Goal: Navigation & Orientation: Find specific page/section

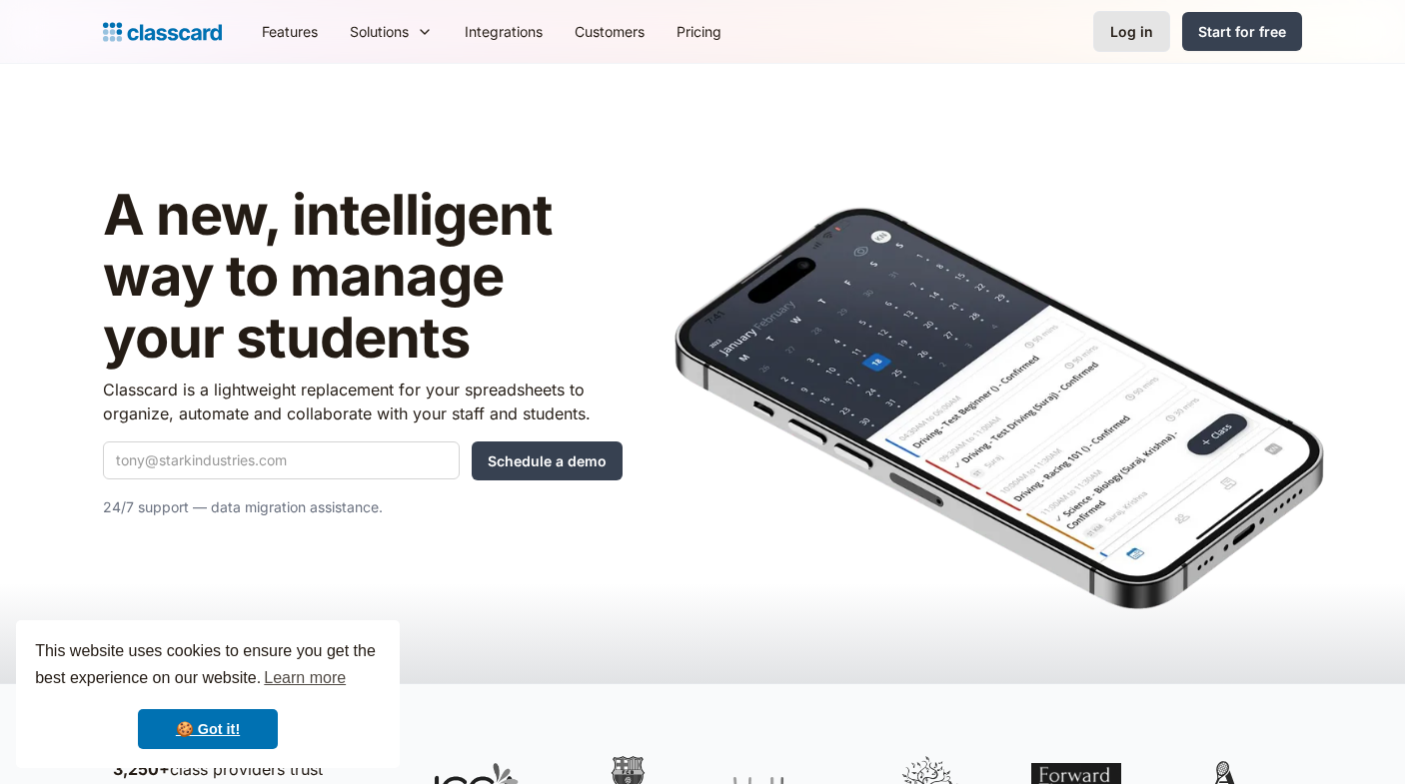
click at [1130, 29] on div "Log in" at bounding box center [1131, 31] width 43 height 21
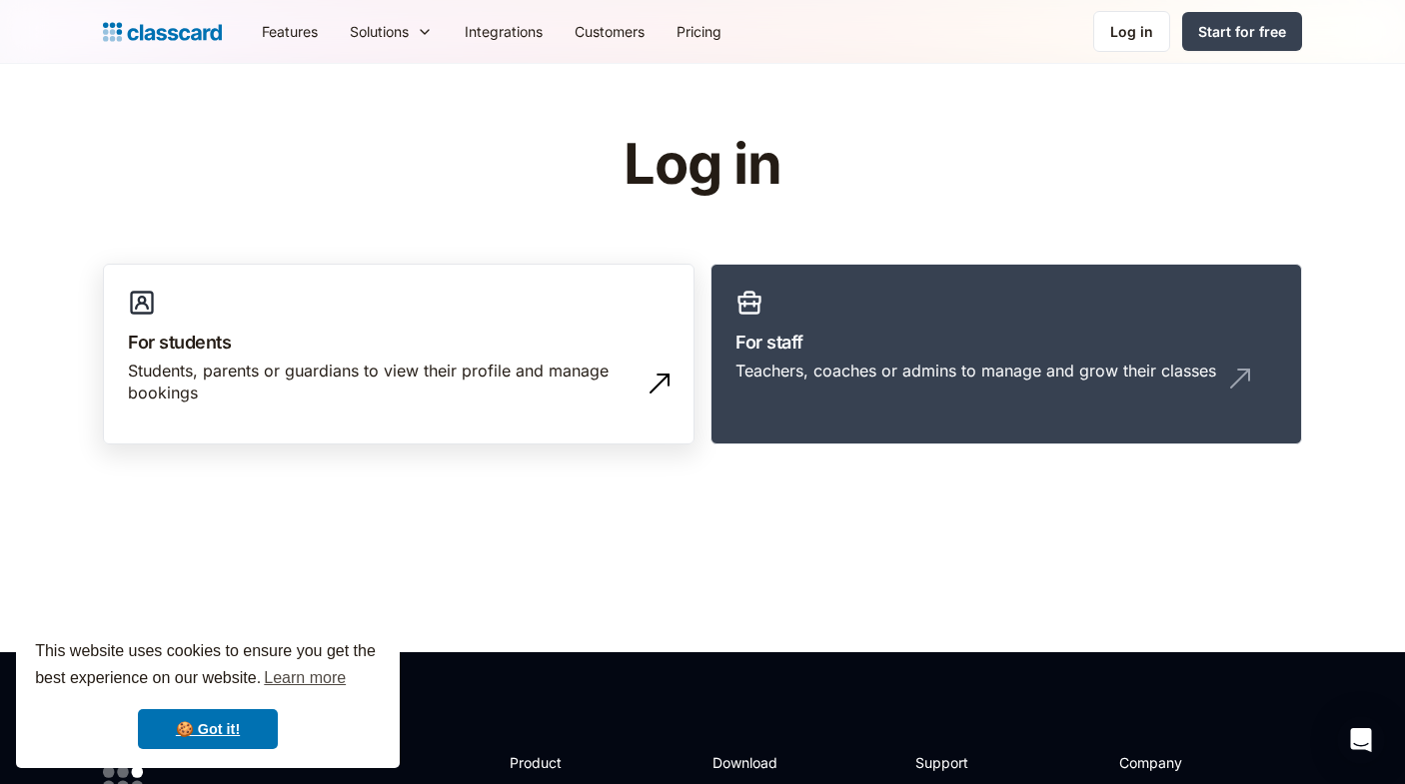
click at [381, 369] on div "Students, parents or guardians to view their profile and manage bookings" at bounding box center [379, 382] width 502 height 45
